Goal: Task Accomplishment & Management: Complete application form

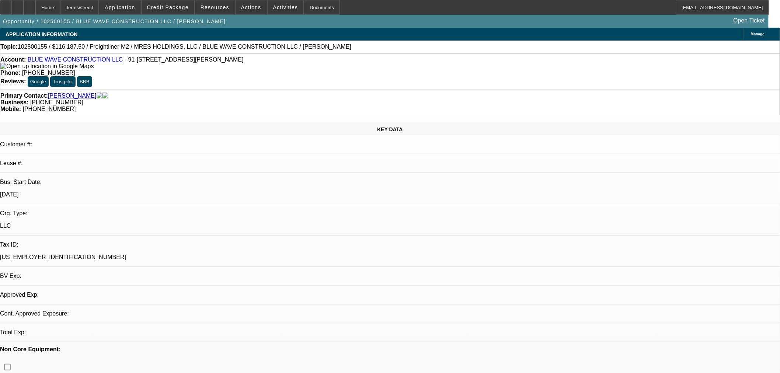
select select "0"
select select "2"
select select "0.1"
select select "1"
select select "2"
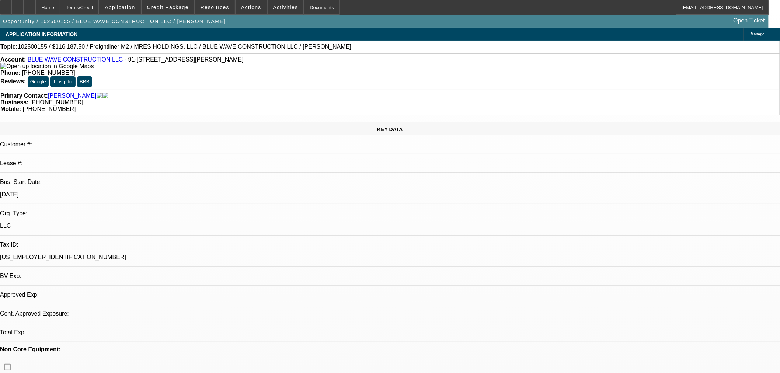
select select "4"
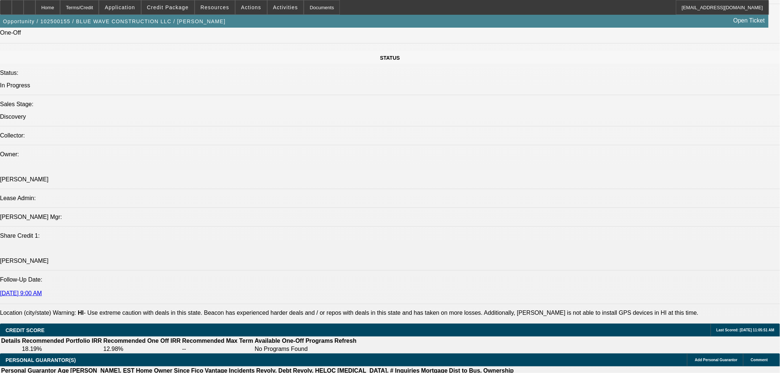
scroll to position [909, 0]
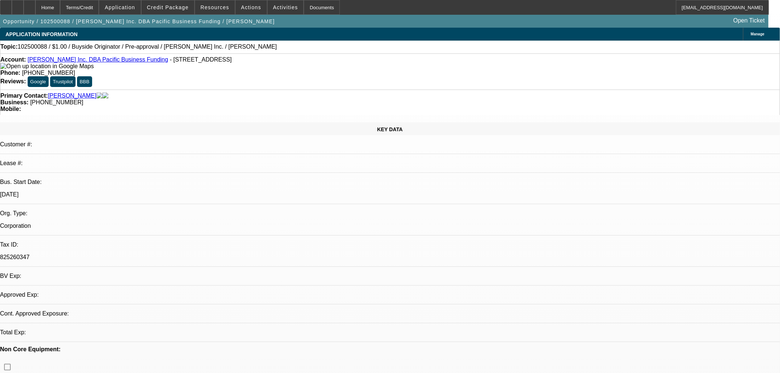
select select "0"
select select "2"
select select "0"
select select "6"
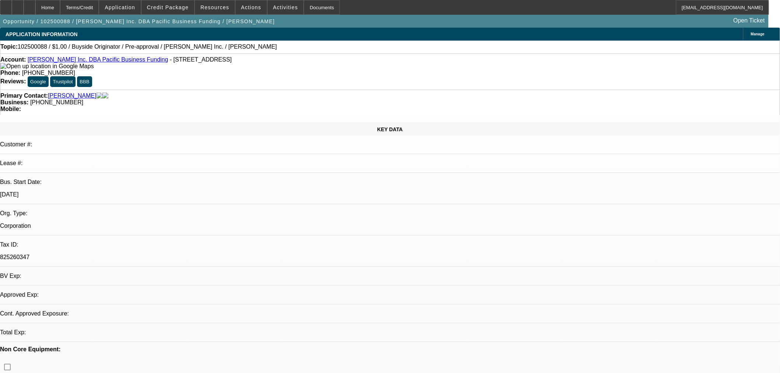
select select "0"
select select "2"
select select "0"
select select "6"
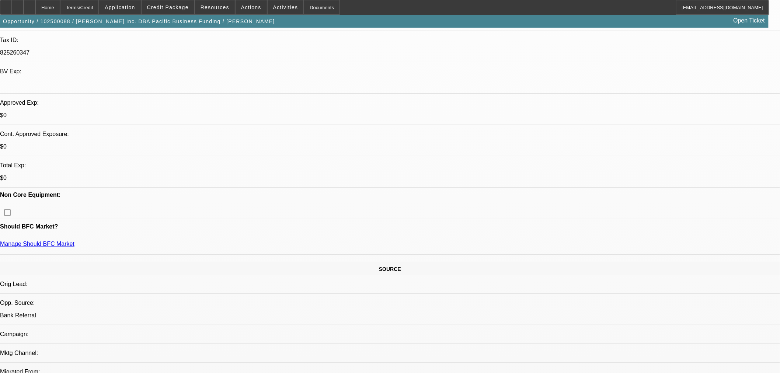
scroll to position [136, 0]
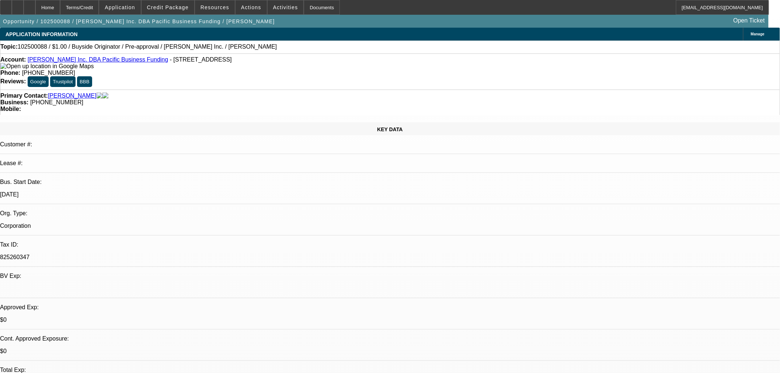
select select "0"
select select "2"
select select "0"
select select "6"
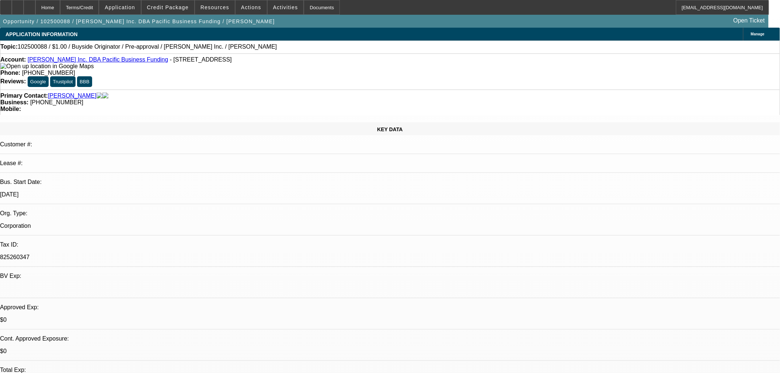
select select "0"
select select "2"
select select "0"
select select "6"
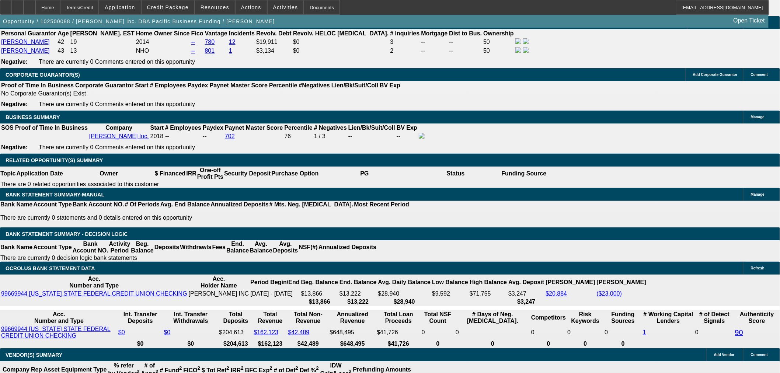
scroll to position [1115, 0]
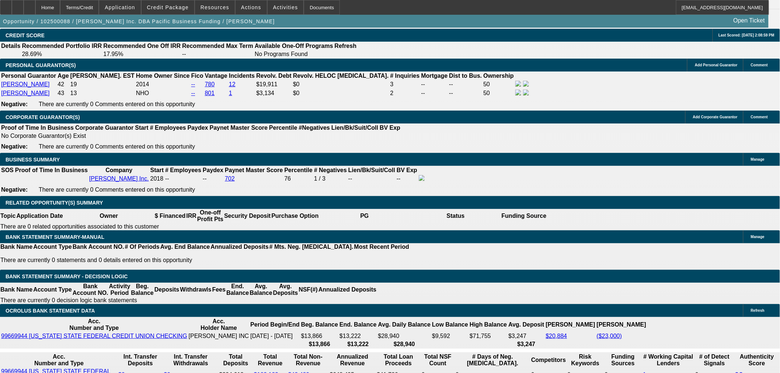
scroll to position [978, 0]
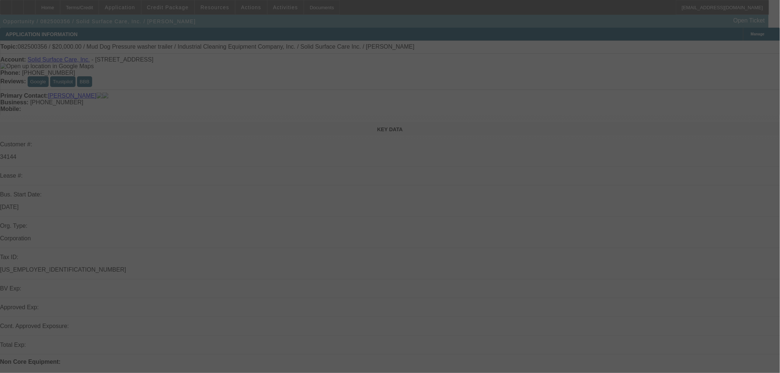
select select "0"
select select "2"
select select "0"
select select "6"
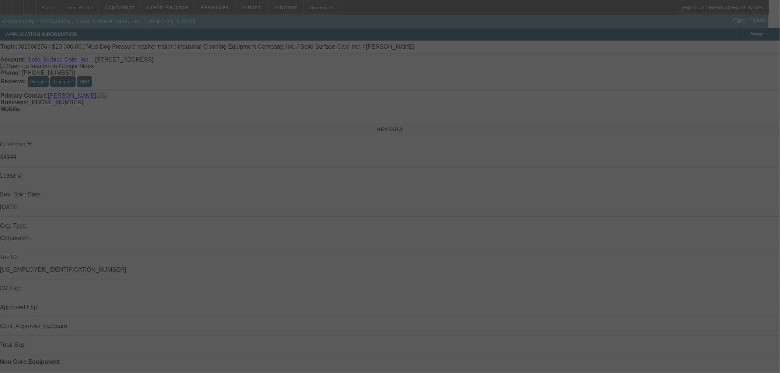
select select "0"
select select "2"
select select "0"
select select "6"
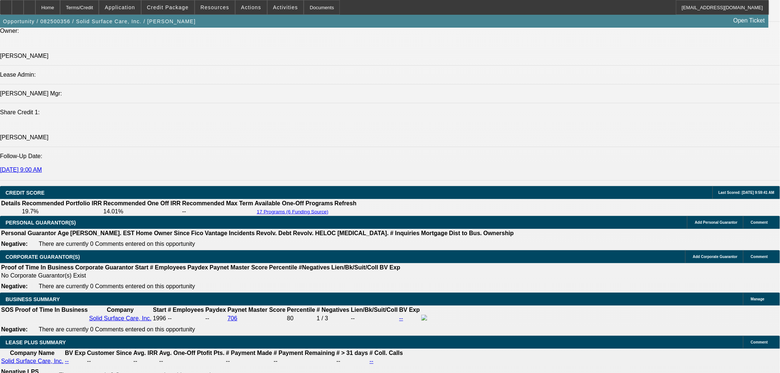
scroll to position [858, 0]
